Goal: Task Accomplishment & Management: Manage account settings

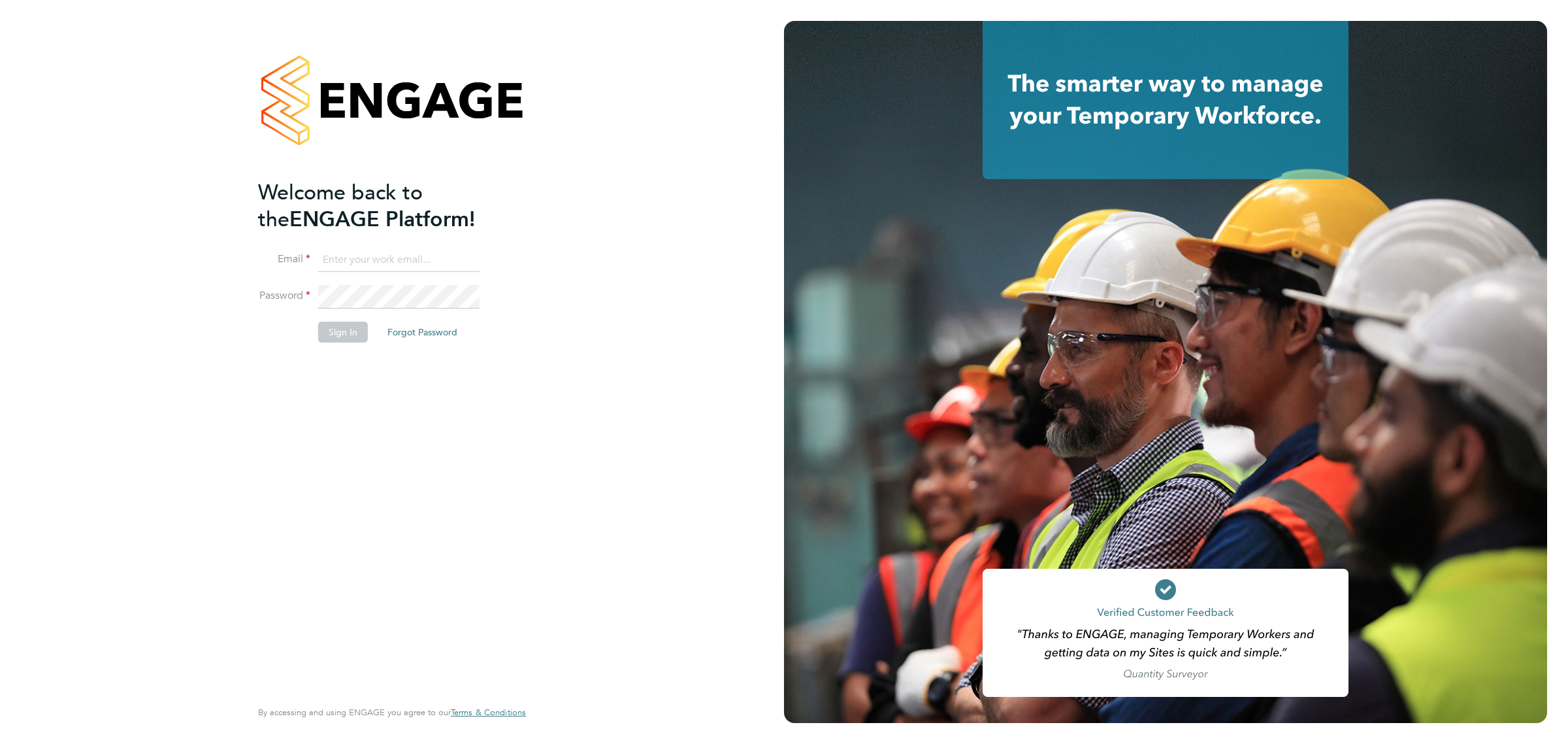
type input "vicki@bluewaterwales.com"
click at [356, 334] on button "Sign In" at bounding box center [342, 332] width 50 height 21
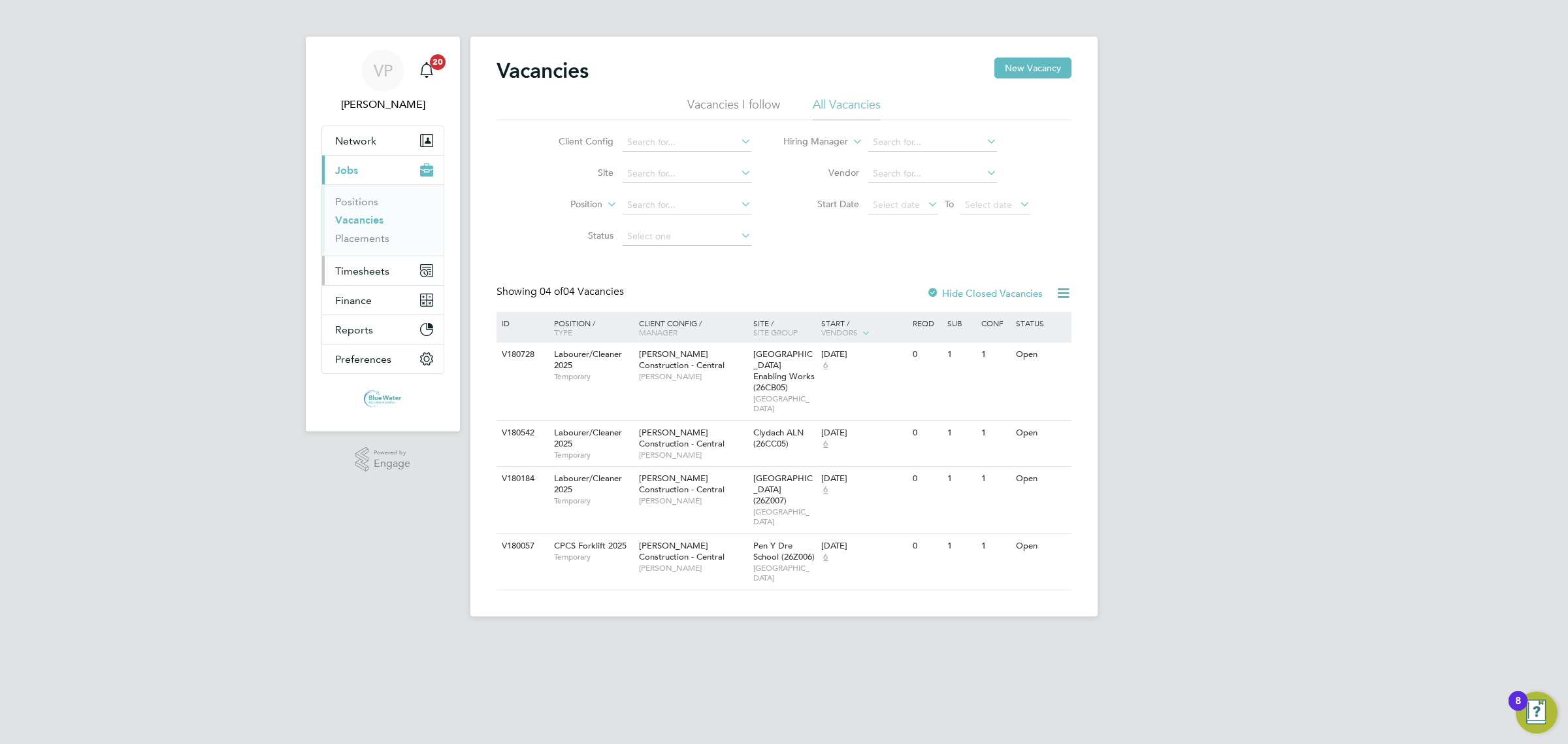
click at [355, 269] on span "Timesheets" at bounding box center [362, 270] width 54 height 12
click at [371, 235] on link "Timesheets" at bounding box center [362, 230] width 54 height 12
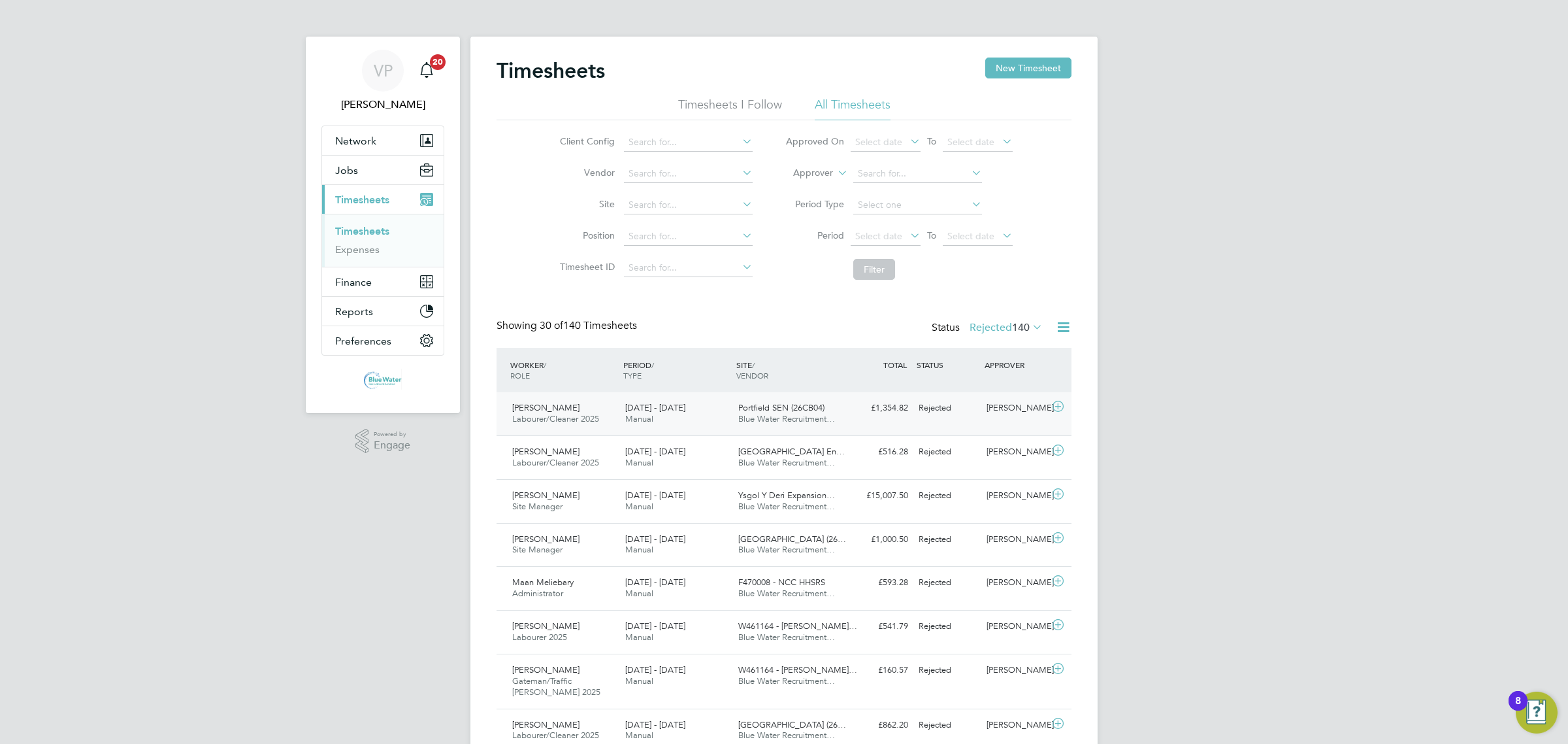
click at [589, 420] on span "Labourer/Cleaner 2025" at bounding box center [555, 419] width 87 height 11
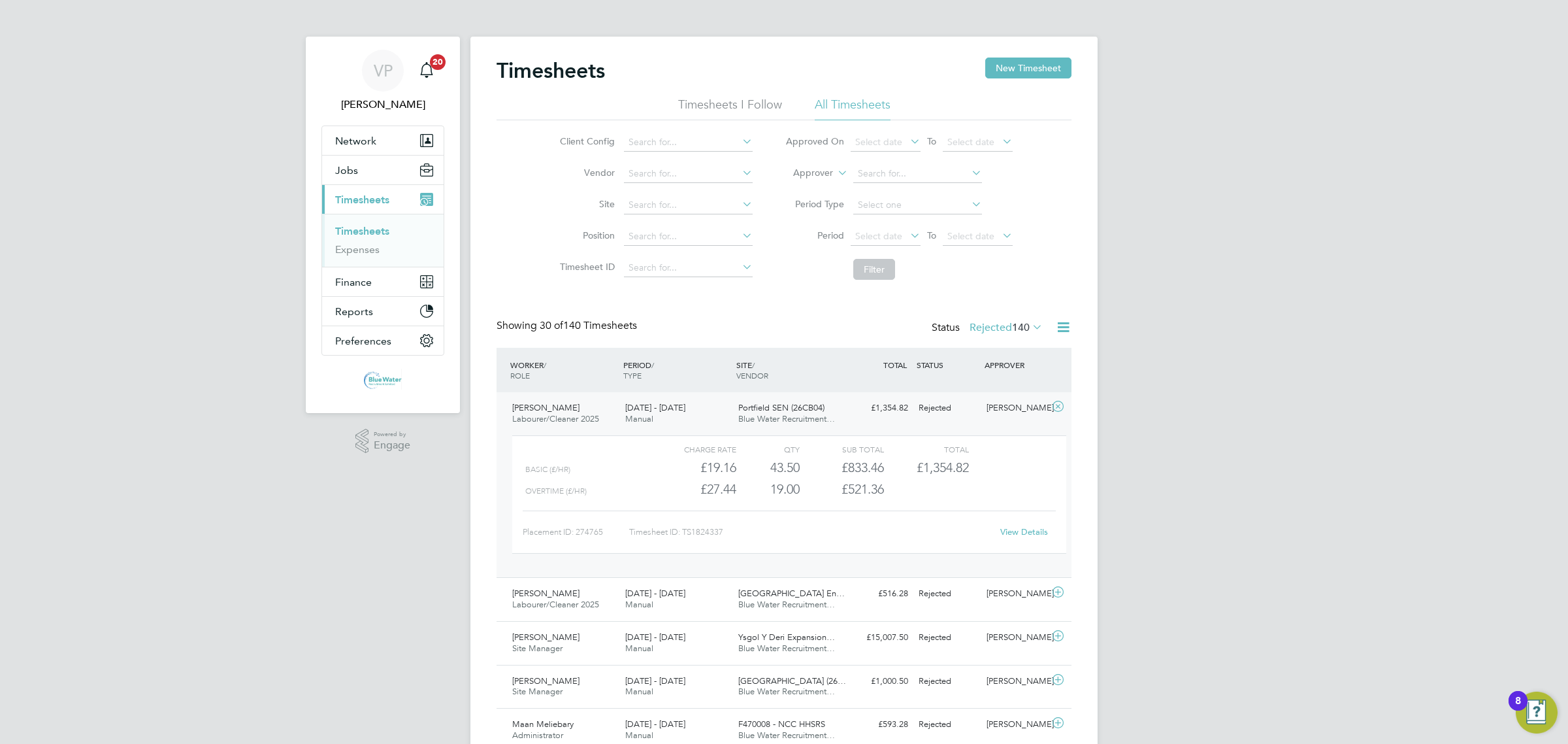
click at [1031, 524] on div "View Details" at bounding box center [1024, 532] width 64 height 21
click at [1032, 529] on link "View Details" at bounding box center [1024, 532] width 48 height 11
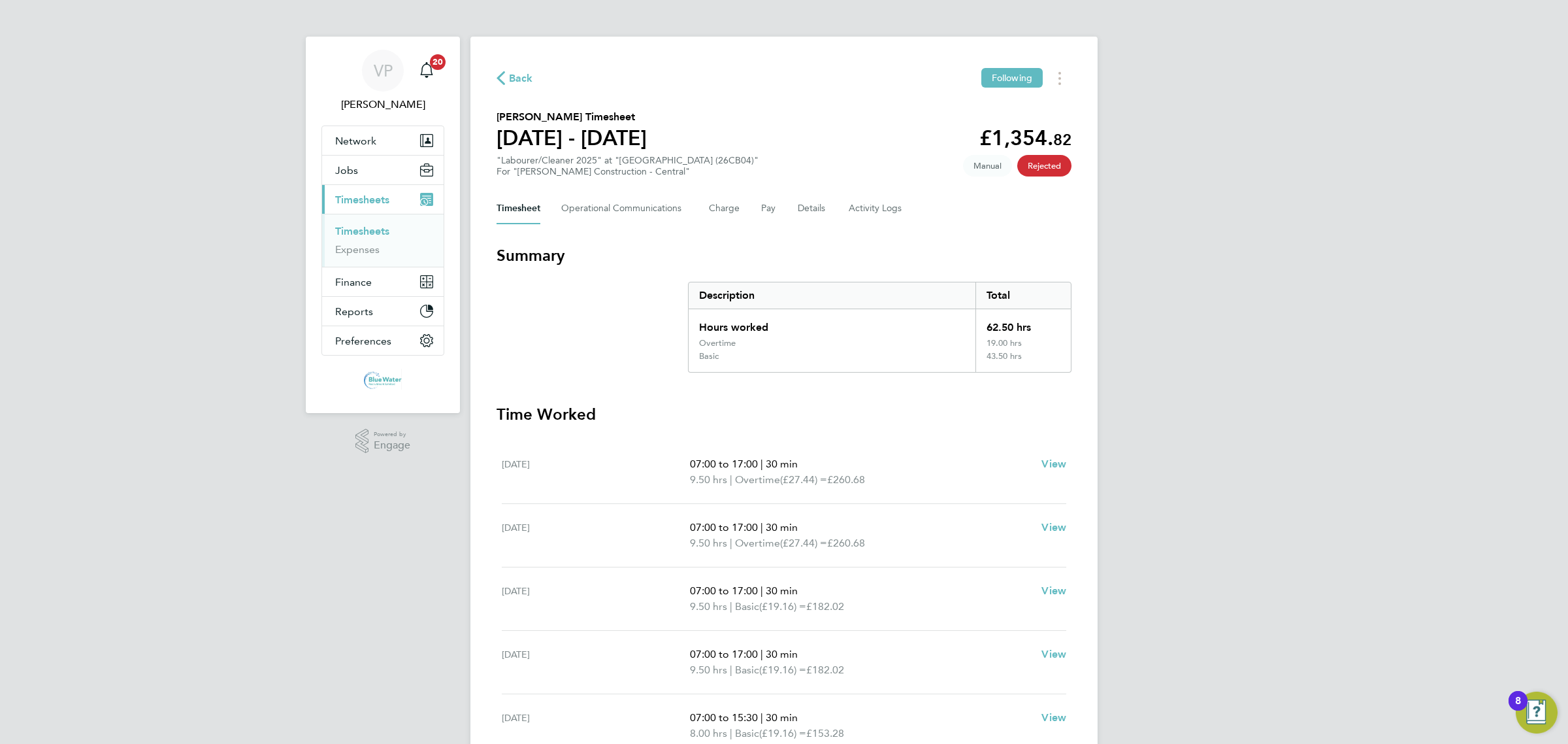
click at [469, 69] on div "VP [PERSON_NAME] Notifications 20 Applications: Network Team Members Businesses…" at bounding box center [784, 468] width 1568 height 937
click at [483, 76] on div "Back Following [PERSON_NAME] Timesheet [DATE] - [DATE] £1,354. 82 "Labourer/Cle…" at bounding box center [784, 476] width 628 height 879
click at [496, 82] on div "Back Following [PERSON_NAME] Timesheet [DATE] - [DATE] £1,354. 82 "Labourer/Cle…" at bounding box center [784, 476] width 628 height 879
click at [376, 238] on li "Timesheets" at bounding box center [384, 234] width 98 height 18
click at [384, 232] on link "Timesheets" at bounding box center [362, 230] width 54 height 12
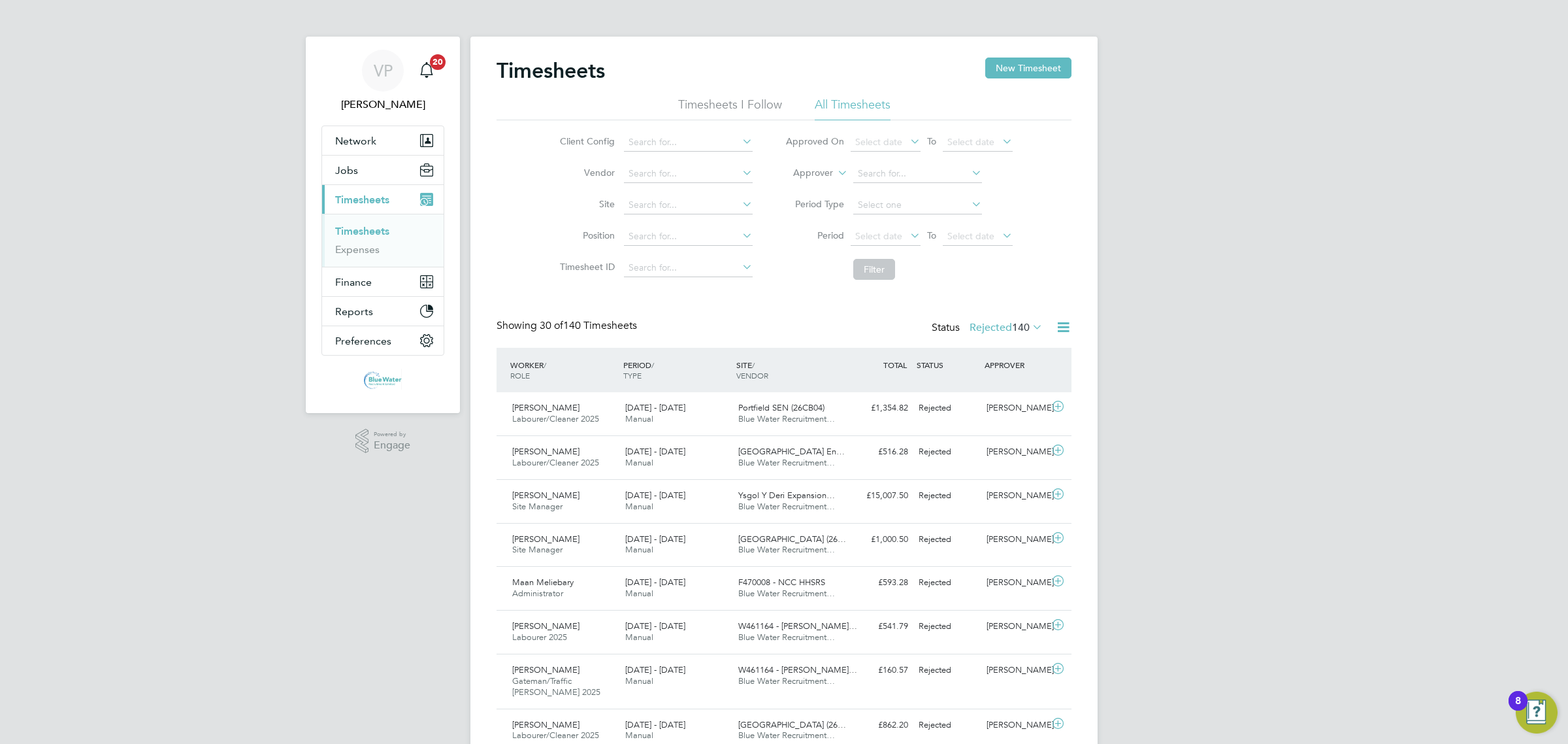
click at [1025, 327] on span "140" at bounding box center [1021, 328] width 18 height 13
click at [1005, 400] on li "Approved" at bounding box center [988, 406] width 60 height 18
click at [936, 428] on div "[PERSON_NAME] Labourer/Cleaner 2025 [DATE] - [DATE] [DATE] - [DATE] Manual Port…" at bounding box center [784, 414] width 575 height 43
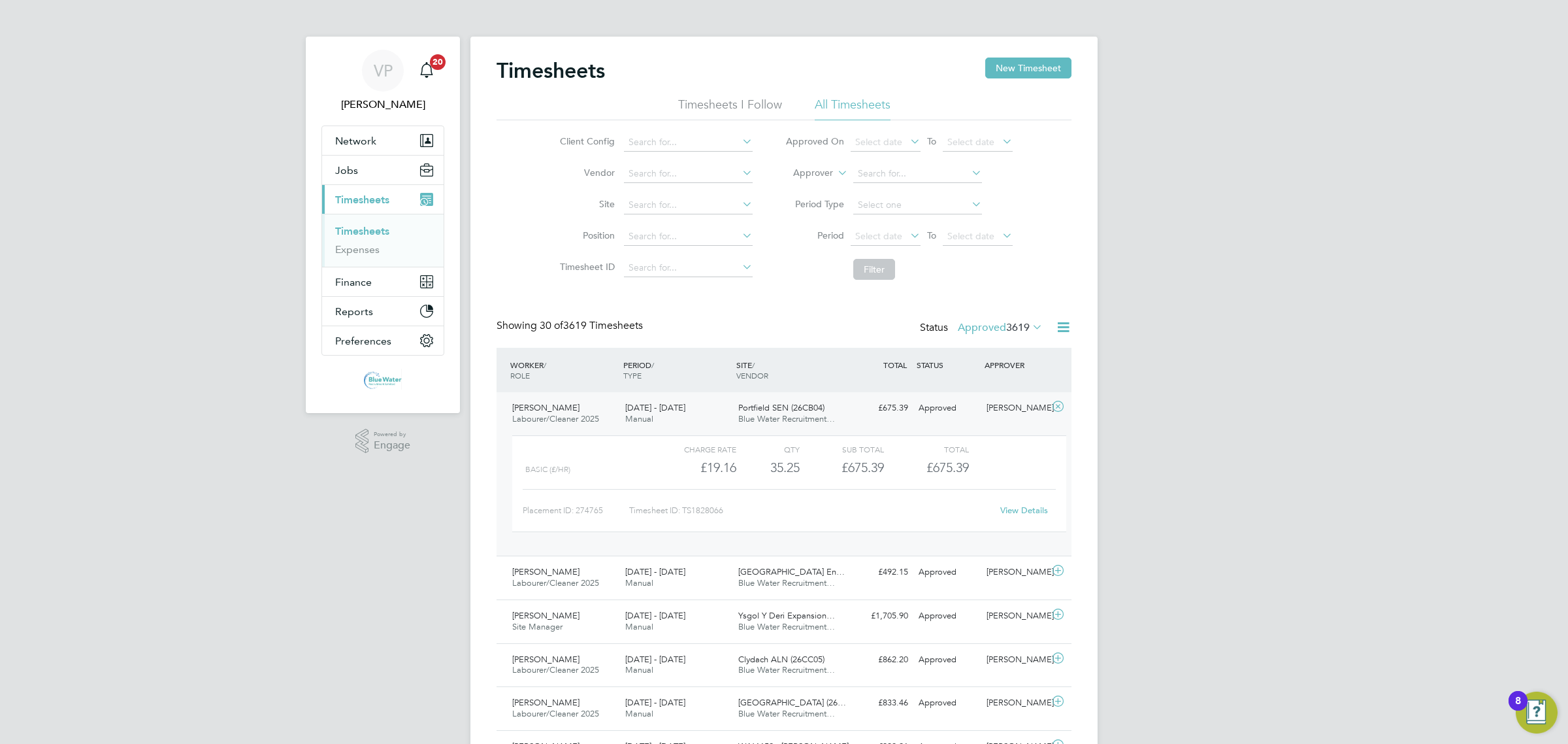
click at [1042, 518] on div "View Details" at bounding box center [1024, 510] width 64 height 21
click at [1038, 511] on link "View Details" at bounding box center [1024, 510] width 48 height 11
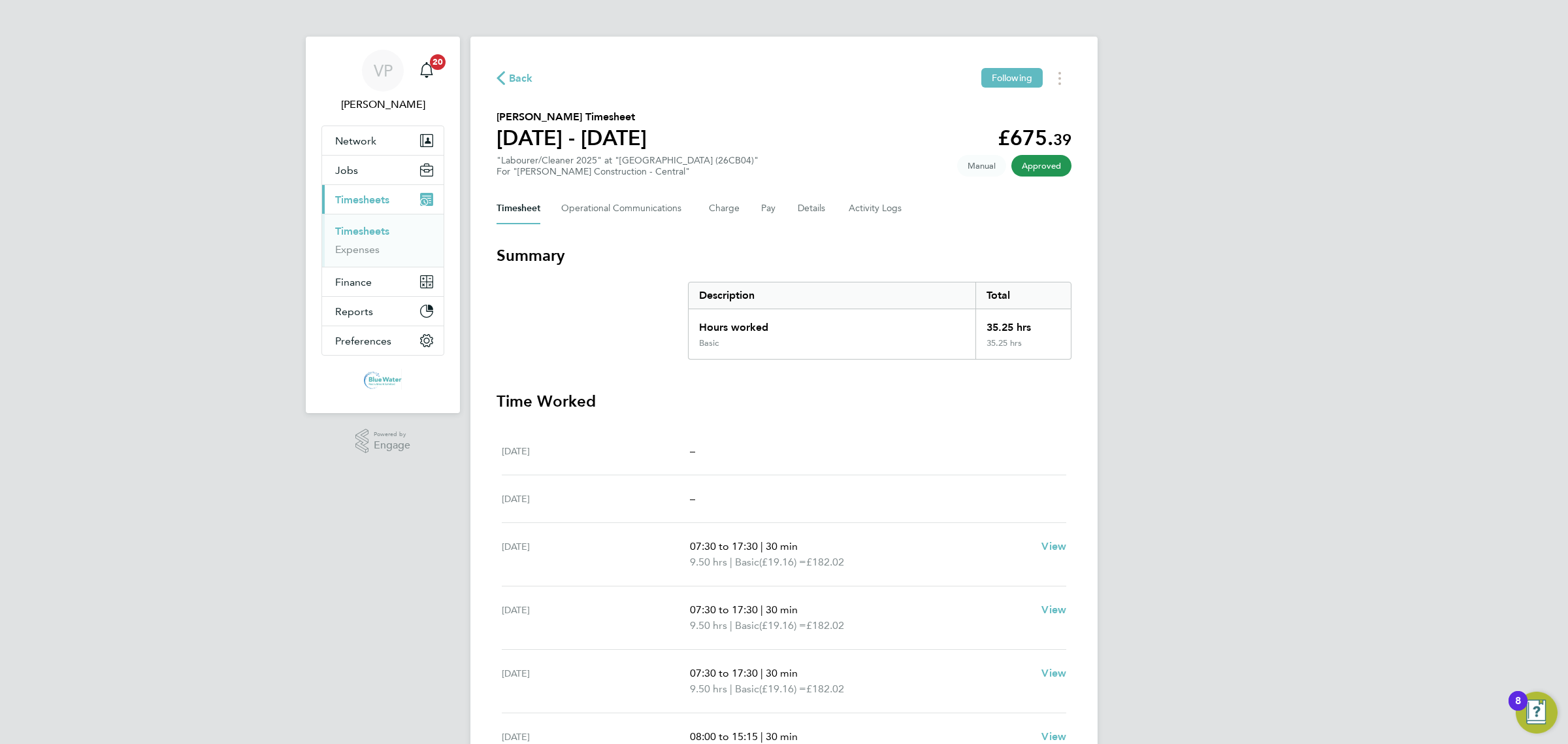
click at [281, 533] on div "VP Victoria Price Notifications 20 Applications: Network Team Members Businesse…" at bounding box center [784, 470] width 1568 height 939
click at [1072, 76] on div "Back Following James Bevan's Timesheet 13 - 19 Sept 2025 £675. 39 "Labourer/Cle…" at bounding box center [784, 478] width 628 height 882
click at [1063, 76] on button "Timesheets Menu" at bounding box center [1059, 78] width 24 height 20
click at [1009, 108] on link "Download timesheet" at bounding box center [993, 107] width 156 height 26
